Goal: Transaction & Acquisition: Subscribe to service/newsletter

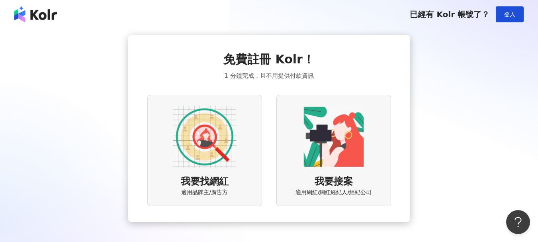
click at [190, 145] on img at bounding box center [205, 137] width 64 height 64
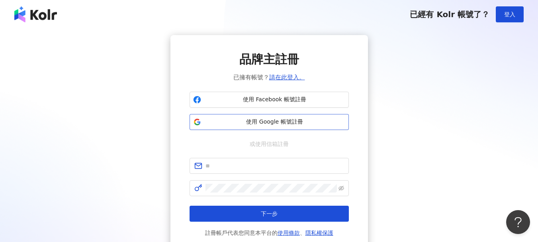
click at [260, 118] on span "使用 Google 帳號註冊" at bounding box center [274, 122] width 141 height 8
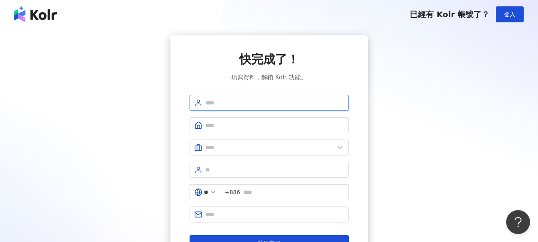
click at [260, 104] on input "text" at bounding box center [274, 102] width 139 height 9
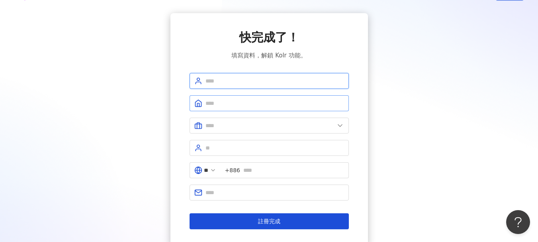
scroll to position [40, 0]
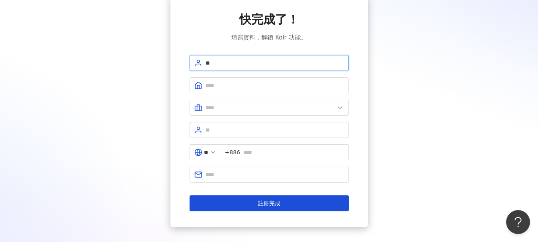
type input "*"
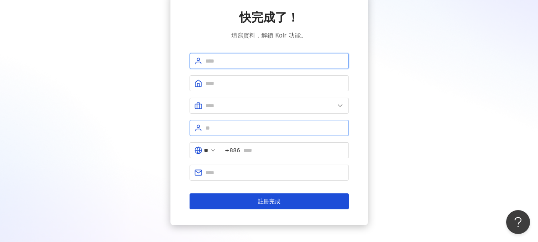
scroll to position [0, 0]
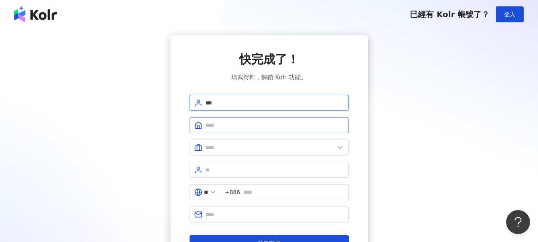
type input "***"
click at [249, 119] on span at bounding box center [269, 125] width 159 height 16
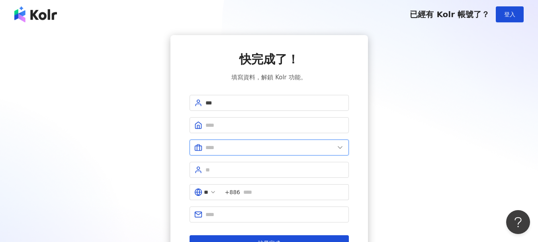
click at [228, 149] on input "text" at bounding box center [269, 147] width 129 height 9
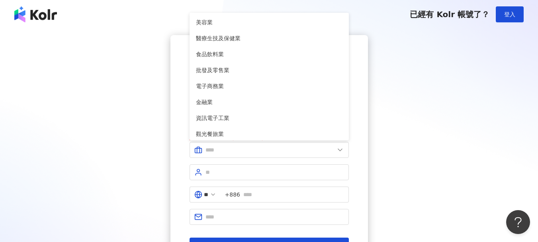
click at [372, 162] on div "快完成了！ 填寫資料，解鎖 Kolr 功能。 *** 請填寫公司名稱（2 至 50 字） 美容業 醫療生技及保健業 食品飲料業 批發及零售業 電子商務業 金融…" at bounding box center [269, 152] width 519 height 234
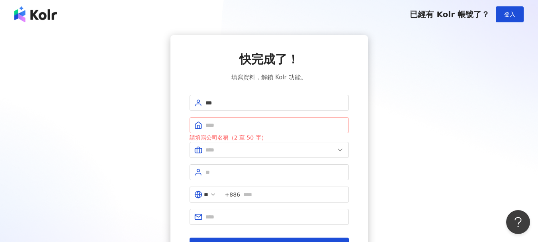
click at [299, 132] on span at bounding box center [269, 125] width 159 height 16
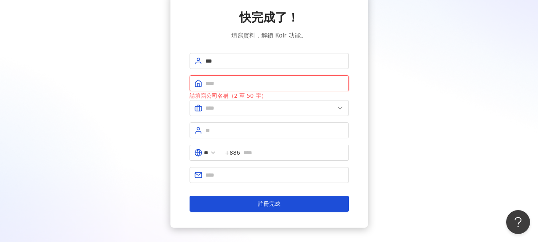
scroll to position [87, 0]
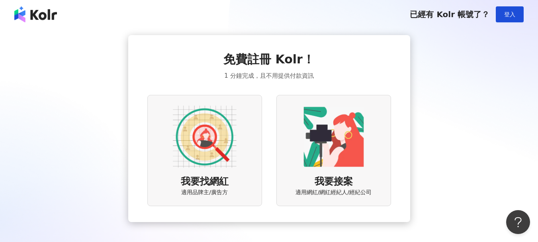
click at [329, 161] on img at bounding box center [334, 137] width 64 height 64
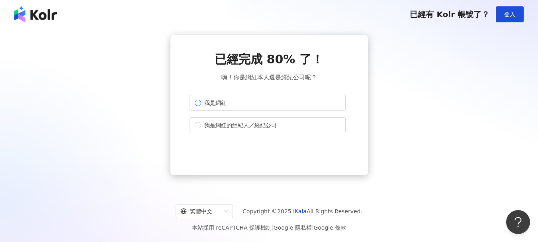
click at [227, 108] on label "我是網紅" at bounding box center [268, 103] width 156 height 16
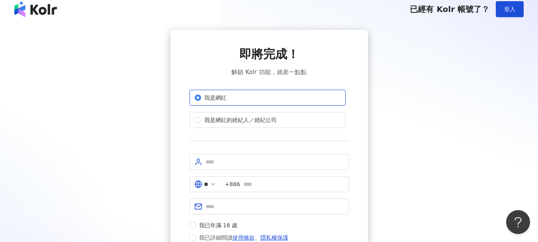
scroll to position [40, 0]
